Goal: Information Seeking & Learning: Understand process/instructions

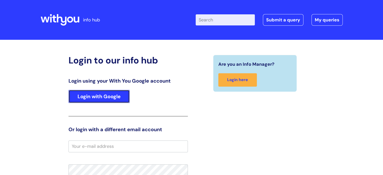
click at [108, 97] on link "Login with Google" at bounding box center [98, 96] width 61 height 13
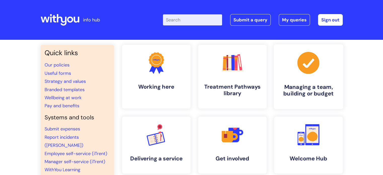
click at [291, 92] on h4 "Managing a team, building or budget" at bounding box center [308, 91] width 61 height 14
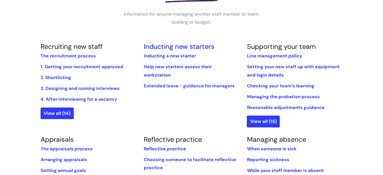
scroll to position [101, 0]
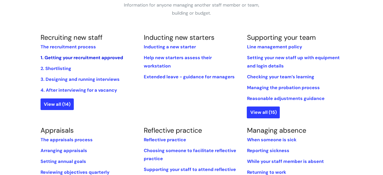
click at [62, 58] on link "1. Getting your recruitment approved" at bounding box center [82, 58] width 83 height 6
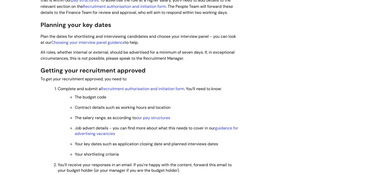
scroll to position [327, 0]
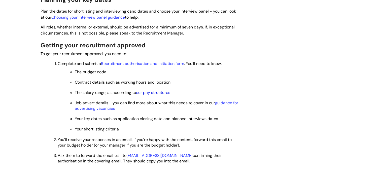
click at [151, 94] on link "our pay structures" at bounding box center [153, 92] width 34 height 5
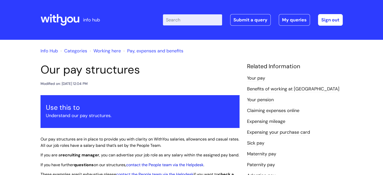
click at [187, 19] on input "Enter your search term here..." at bounding box center [192, 19] width 59 height 11
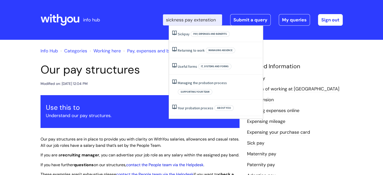
scroll to position [0, 4]
type input "sickness pay extenstion"
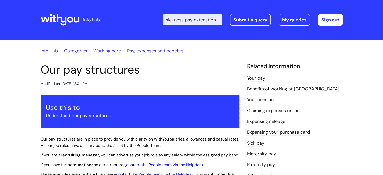
scroll to position [0, 0]
click at [49, 51] on link "Info Hub" at bounding box center [49, 51] width 17 height 6
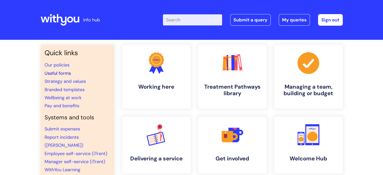
click at [56, 71] on link "Useful forms" at bounding box center [58, 73] width 26 height 6
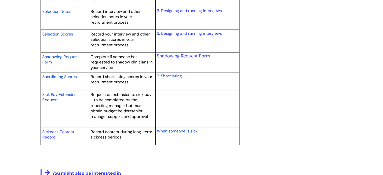
scroll to position [856, 0]
click at [68, 92] on span "Sick Pay Extension Request" at bounding box center [59, 97] width 34 height 11
